Goal: Find contact information: Find contact information

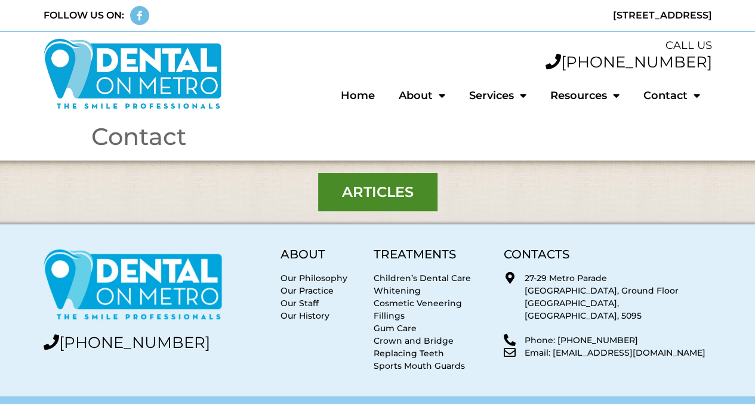
drag, startPoint x: 493, startPoint y: 13, endPoint x: 716, endPoint y: 5, distance: 223.5
click at [716, 5] on div "[STREET_ADDRESS]" at bounding box center [548, 15] width 340 height 31
click at [708, 19] on div "[STREET_ADDRESS]" at bounding box center [548, 15] width 328 height 14
drag, startPoint x: 486, startPoint y: 15, endPoint x: 719, endPoint y: 17, distance: 232.9
click at [719, 17] on section "FOLLOW US ON: Facebook-f [STREET_ADDRESS]" at bounding box center [377, 16] width 755 height 32
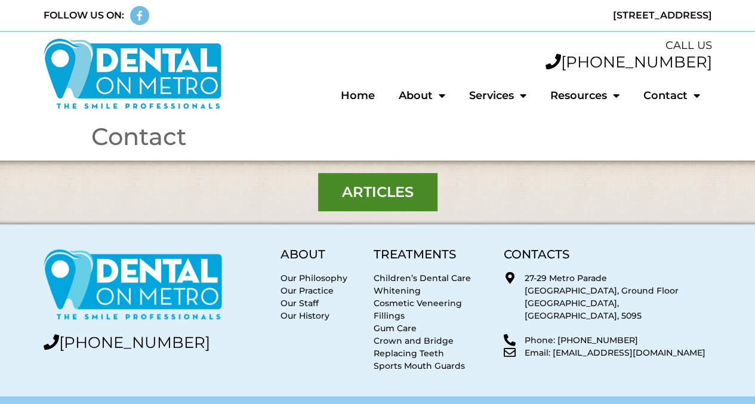
click at [718, 17] on section "FOLLOW US ON: Facebook-f [STREET_ADDRESS]" at bounding box center [377, 16] width 755 height 32
drag, startPoint x: 718, startPoint y: 17, endPoint x: 487, endPoint y: 41, distance: 231.8
click at [487, 41] on div "CALL US" at bounding box center [473, 46] width 478 height 16
drag, startPoint x: 496, startPoint y: 15, endPoint x: 718, endPoint y: 15, distance: 222.1
click at [718, 15] on section "FOLLOW US ON: Facebook-f [STREET_ADDRESS]" at bounding box center [377, 16] width 755 height 32
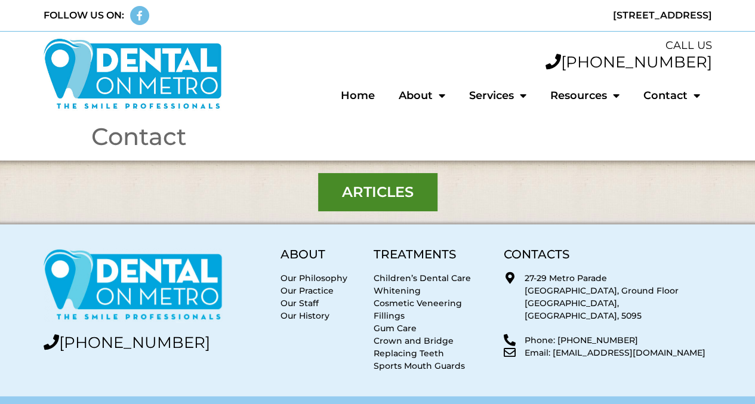
copy div "[STREET_ADDRESS]"
drag, startPoint x: 552, startPoint y: 344, endPoint x: 708, endPoint y: 343, distance: 156.4
click at [708, 347] on p "Email: [EMAIL_ADDRESS][DOMAIN_NAME]" at bounding box center [618, 353] width 187 height 13
copy p "[EMAIL_ADDRESS][DOMAIN_NAME]"
